Goal: Transaction & Acquisition: Purchase product/service

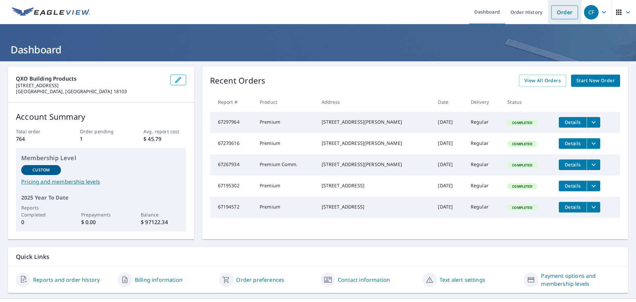
click at [559, 10] on link "Order" at bounding box center [564, 12] width 27 height 14
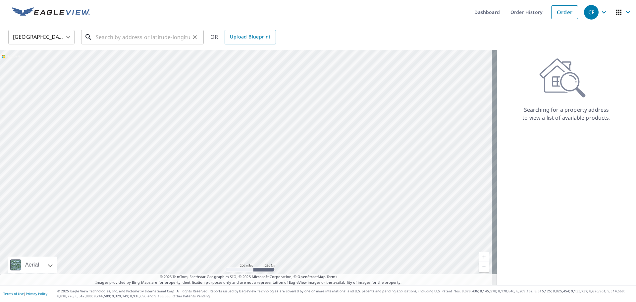
click at [113, 37] on input "text" at bounding box center [143, 37] width 94 height 19
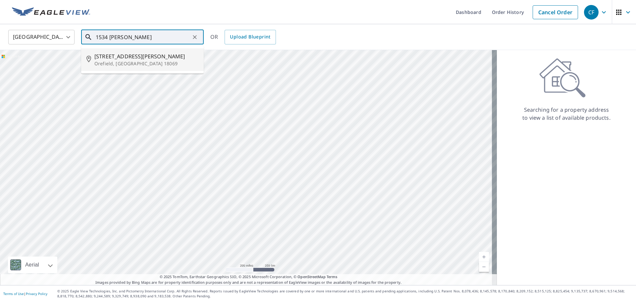
click at [126, 62] on p "Orefield, [GEOGRAPHIC_DATA] 18069" at bounding box center [146, 63] width 104 height 7
type input "[STREET_ADDRESS][PERSON_NAME]"
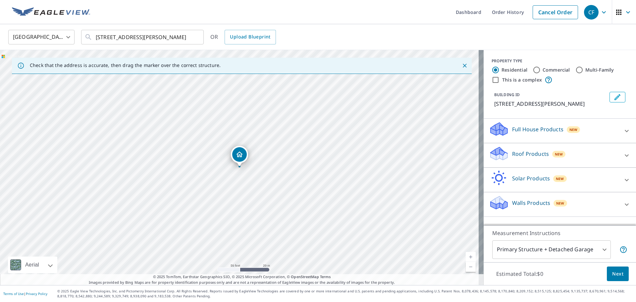
click at [623, 156] on icon at bounding box center [627, 155] width 8 height 8
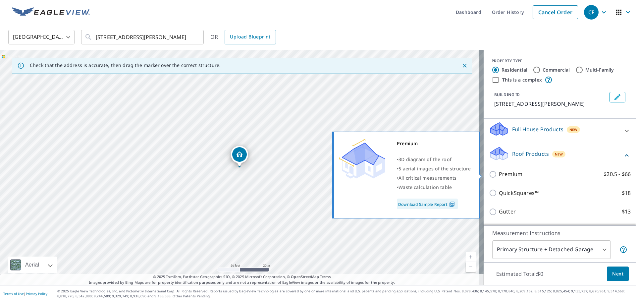
click at [499, 176] on p "Premium" at bounding box center [511, 174] width 24 height 8
click at [496, 176] on input "Premium $20.5 - $66" at bounding box center [494, 174] width 10 height 8
checkbox input "true"
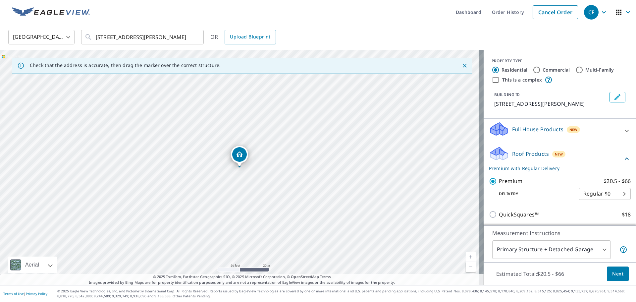
scroll to position [88, 0]
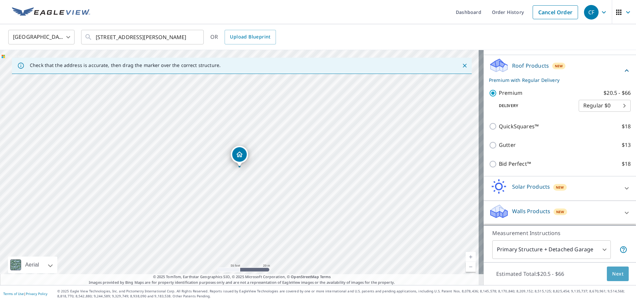
click at [616, 273] on span "Next" at bounding box center [617, 274] width 11 height 8
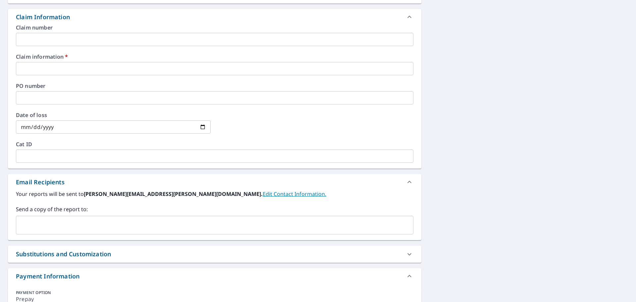
scroll to position [232, 0]
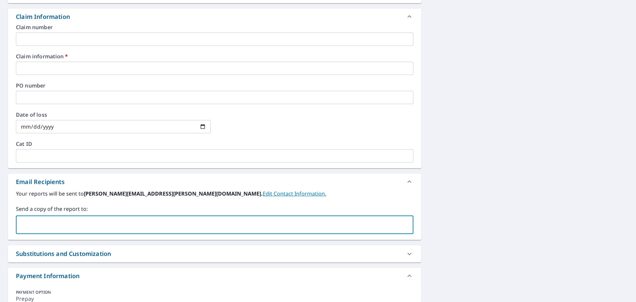
click at [81, 218] on input "text" at bounding box center [210, 224] width 382 height 13
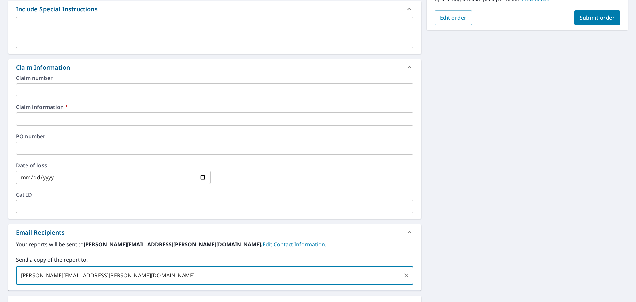
scroll to position [166, 0]
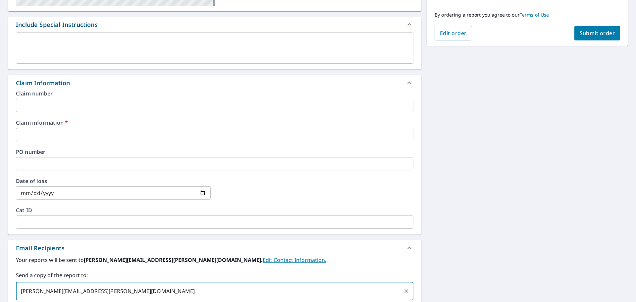
type input "[PERSON_NAME][EMAIL_ADDRESS][PERSON_NAME][DOMAIN_NAME]"
checkbox input "true"
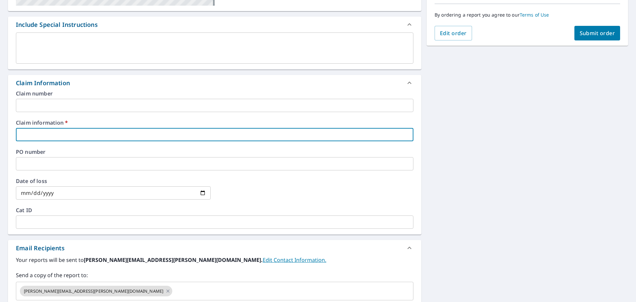
click at [74, 129] on input "text" at bounding box center [214, 134] width 397 height 13
type input "329562"
click at [580, 35] on span "Submit order" at bounding box center [597, 32] width 35 height 7
checkbox input "true"
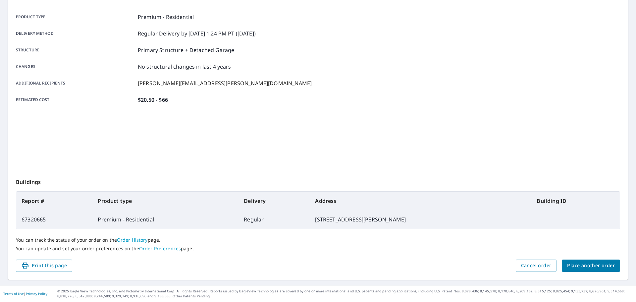
scroll to position [88, 0]
